Goal: Find contact information: Find specific fact

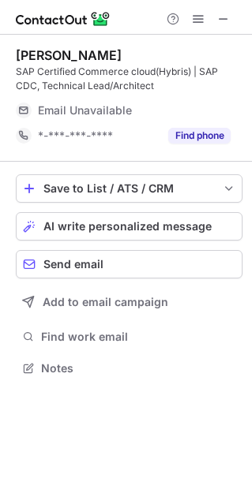
scroll to position [356, 252]
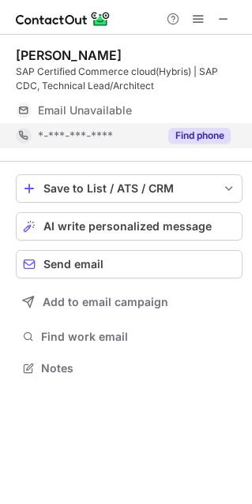
click at [205, 136] on button "Find phone" at bounding box center [199, 136] width 62 height 16
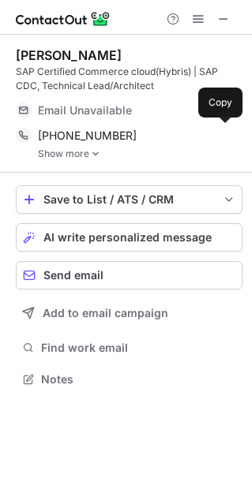
scroll to position [368, 252]
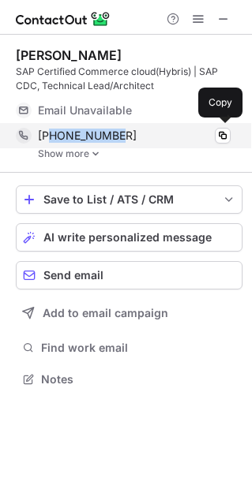
drag, startPoint x: 153, startPoint y: 141, endPoint x: 52, endPoint y: 139, distance: 101.0
click at [52, 139] on div "+16172129756" at bounding box center [134, 136] width 192 height 14
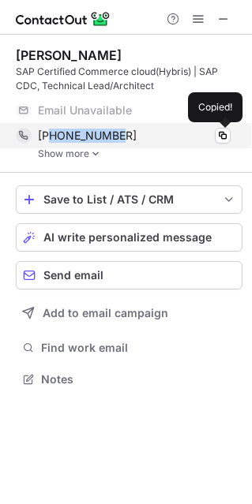
copy span "6172129756"
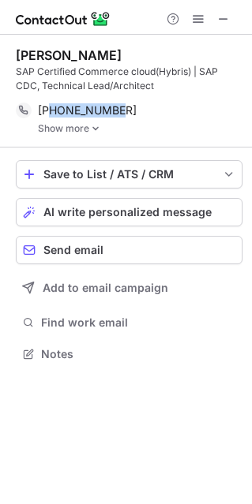
scroll to position [342, 252]
click at [230, 10] on button at bounding box center [223, 18] width 19 height 19
